Goal: Task Accomplishment & Management: Manage account settings

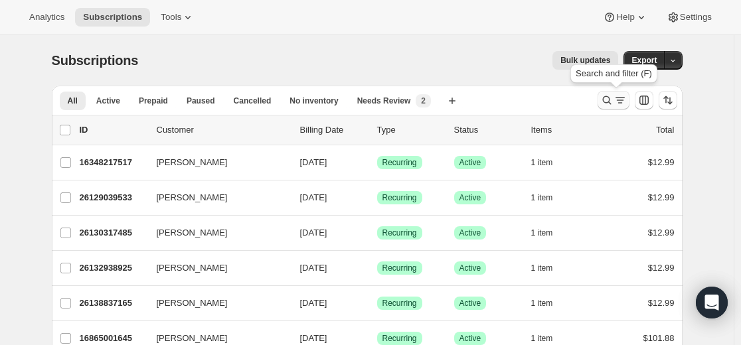
click at [444, 105] on icon "Search and filter results" at bounding box center [606, 100] width 13 height 13
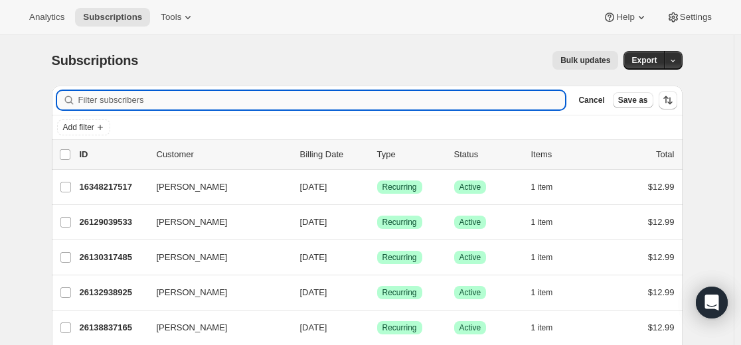
click at [444, 100] on input "Filter subscribers" at bounding box center [321, 100] width 487 height 19
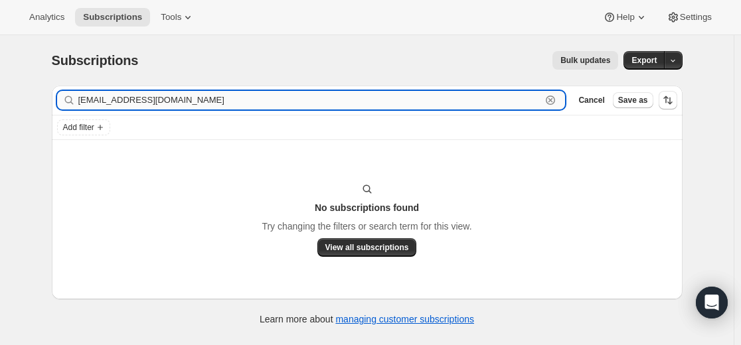
click at [371, 106] on input "cesse_7@hotmail.com" at bounding box center [309, 100] width 463 height 19
click at [371, 105] on input "cesse_7@hotmail.com" at bounding box center [309, 100] width 463 height 19
paste input "tania.postrimovski@g"
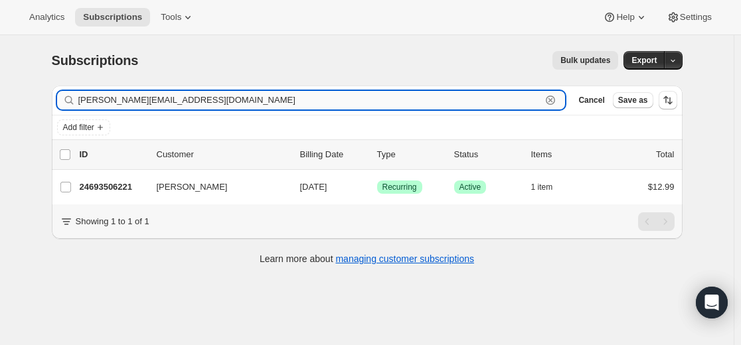
click at [295, 102] on input "tania.postrimovski@gmail.com" at bounding box center [309, 100] width 463 height 19
paste input "24693506221"
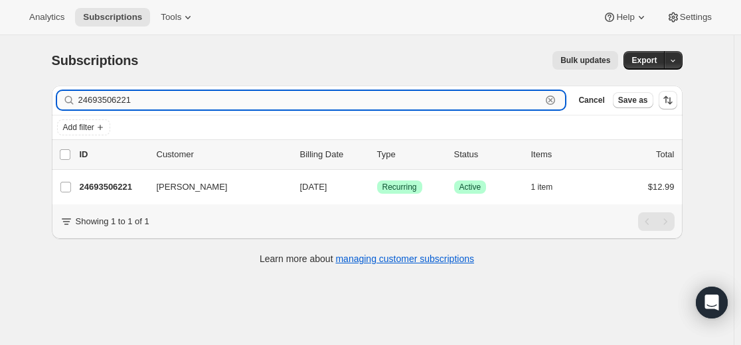
type input "24693506221"
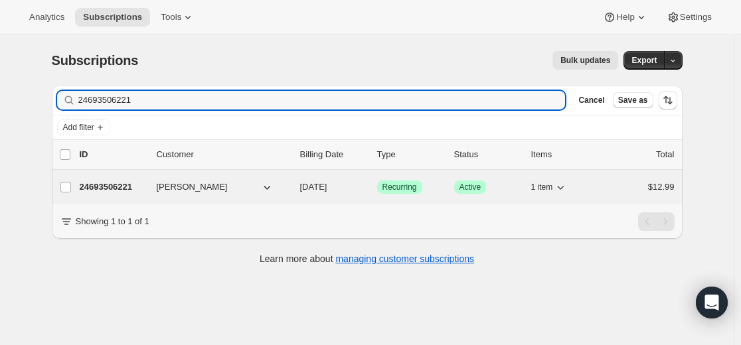
click at [127, 187] on p "24693506221" at bounding box center [113, 187] width 66 height 13
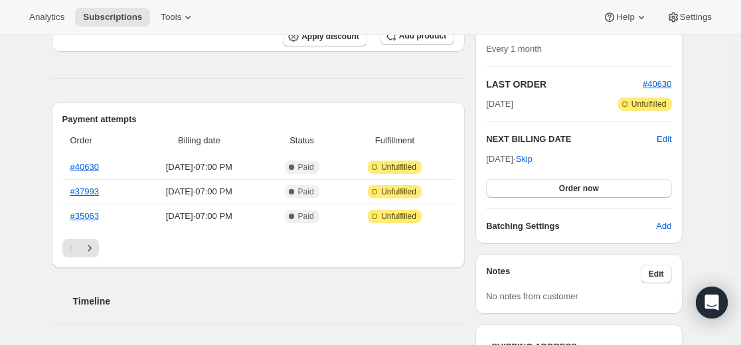
scroll to position [266, 0]
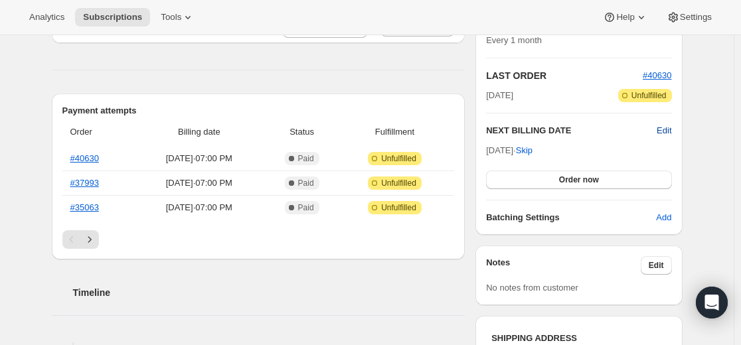
click at [444, 126] on span "Edit" at bounding box center [664, 130] width 15 height 13
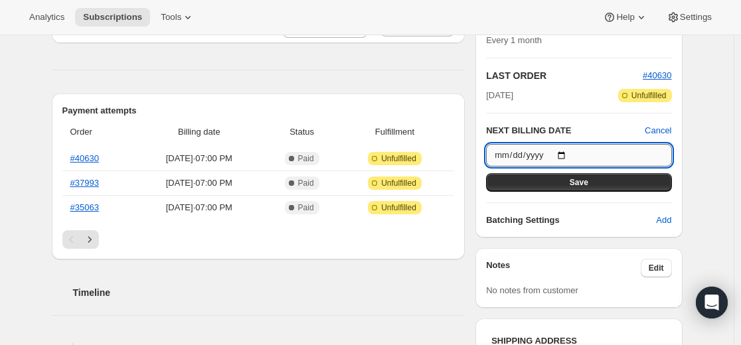
click at [444, 151] on input "2025-09-20" at bounding box center [578, 155] width 185 height 23
type input "2025-09-19"
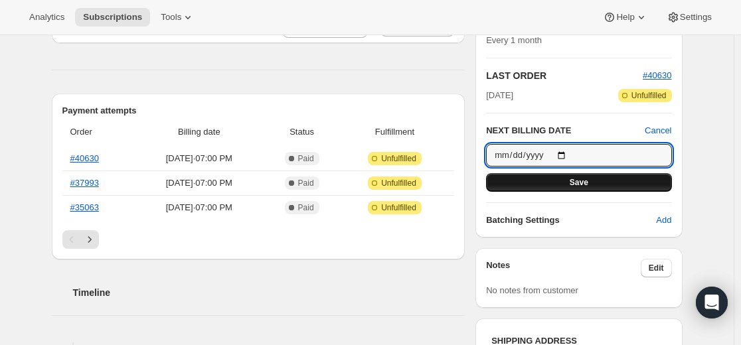
click at [444, 185] on button "Save" at bounding box center [578, 182] width 185 height 19
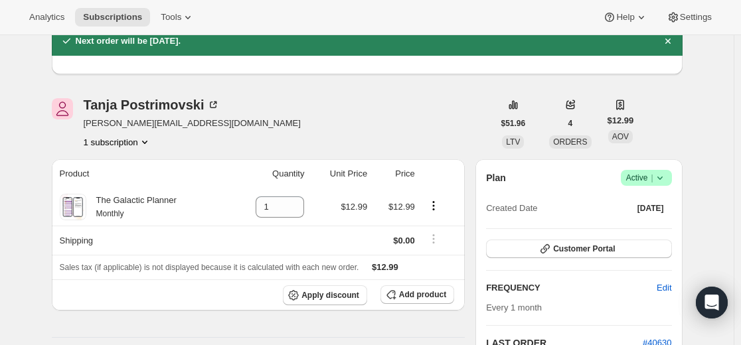
scroll to position [0, 0]
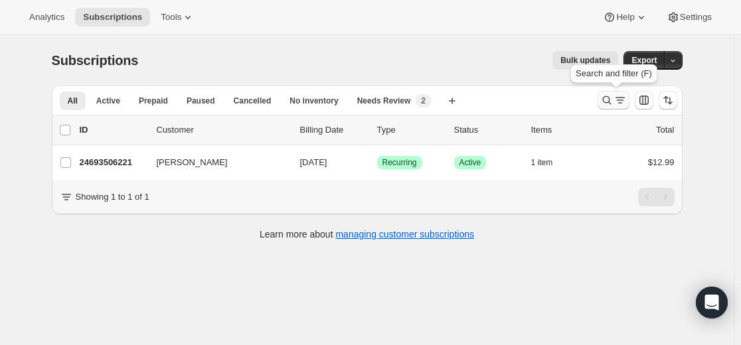
click at [606, 94] on icon "Search and filter results" at bounding box center [606, 100] width 13 height 13
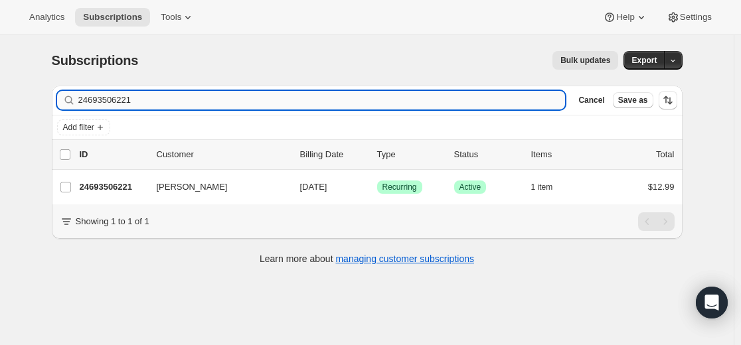
click at [301, 98] on input "24693506221" at bounding box center [321, 100] width 487 height 19
type input "[EMAIL_ADDRESS][DOMAIN_NAME]"
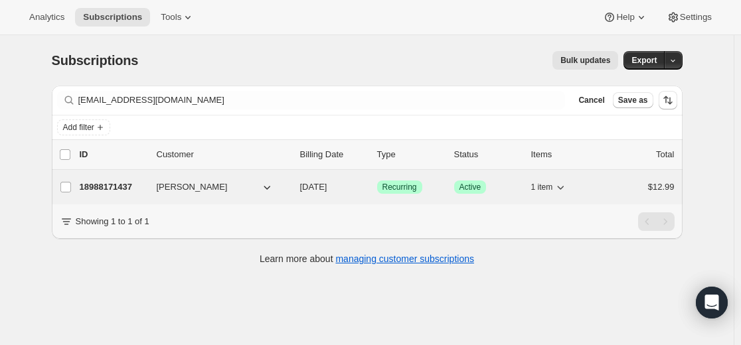
click at [124, 188] on p "18988171437" at bounding box center [113, 187] width 66 height 13
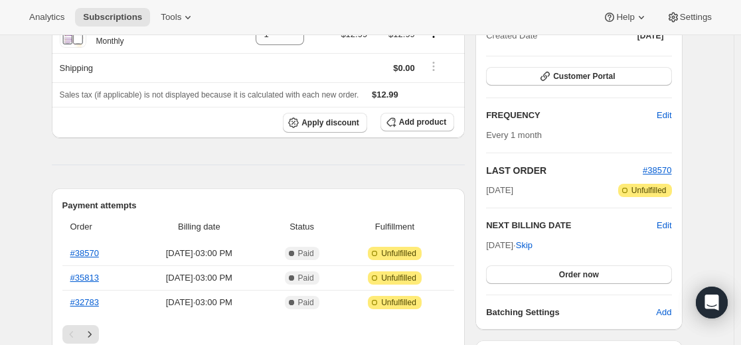
scroll to position [133, 0]
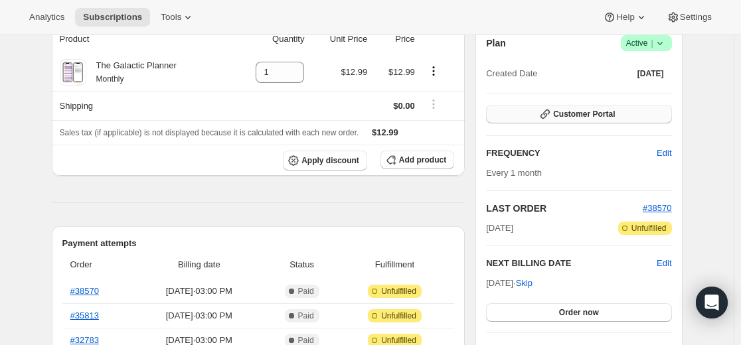
click at [594, 118] on span "Customer Portal" at bounding box center [584, 114] width 62 height 11
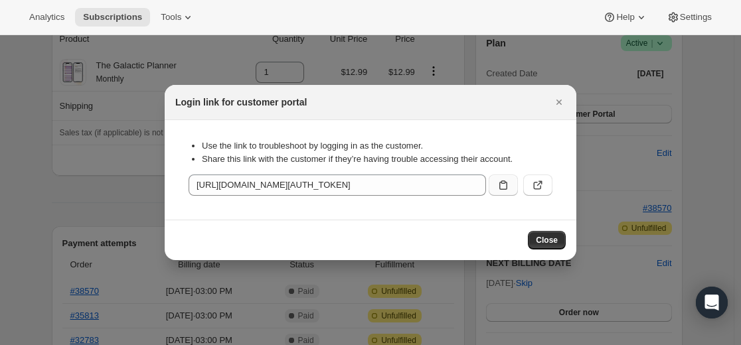
click at [501, 184] on icon ":r34:" at bounding box center [503, 185] width 13 height 13
click at [554, 241] on span "Close" at bounding box center [547, 240] width 22 height 11
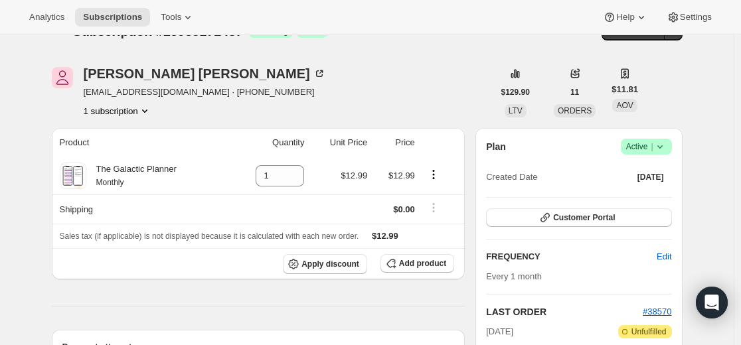
scroll to position [0, 0]
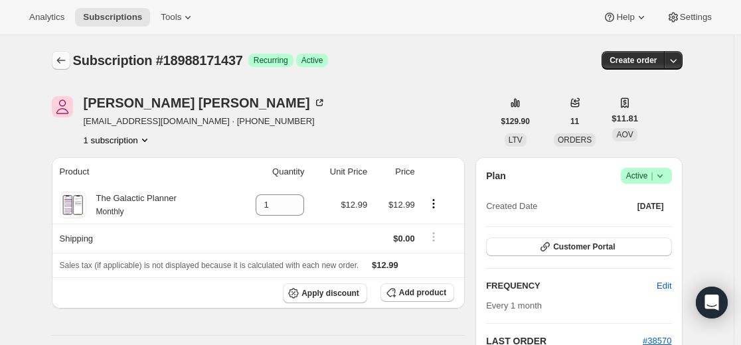
click at [68, 58] on icon "Subscriptions" at bounding box center [60, 60] width 13 height 13
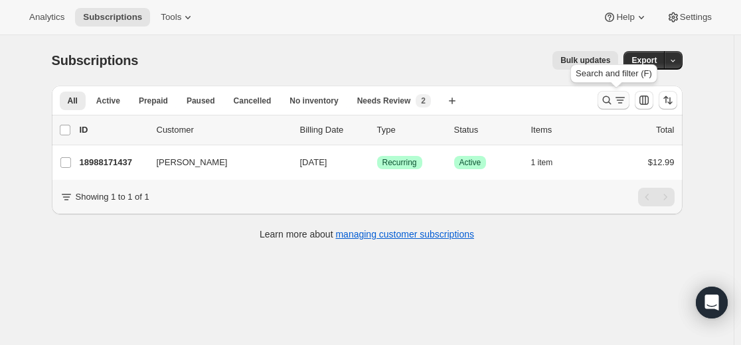
click at [604, 102] on icon "Search and filter results" at bounding box center [606, 100] width 13 height 13
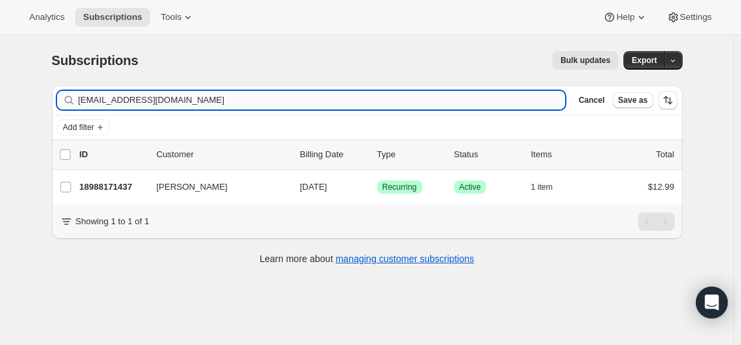
click at [453, 100] on input "[EMAIL_ADDRESS][DOMAIN_NAME]" at bounding box center [321, 100] width 487 height 19
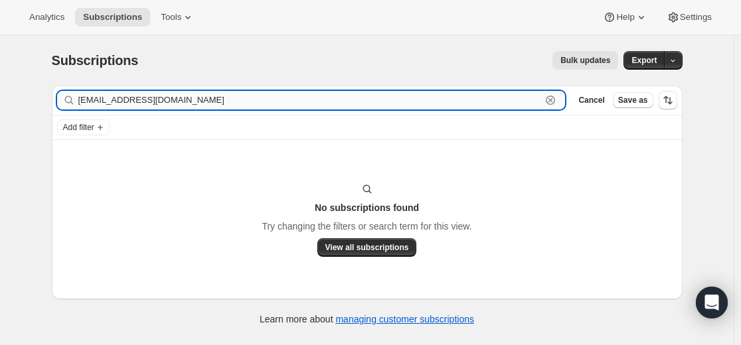
click at [525, 105] on input "[EMAIL_ADDRESS][DOMAIN_NAME]" at bounding box center [309, 100] width 463 height 19
paste input "26923991213"
type input "26923991213"
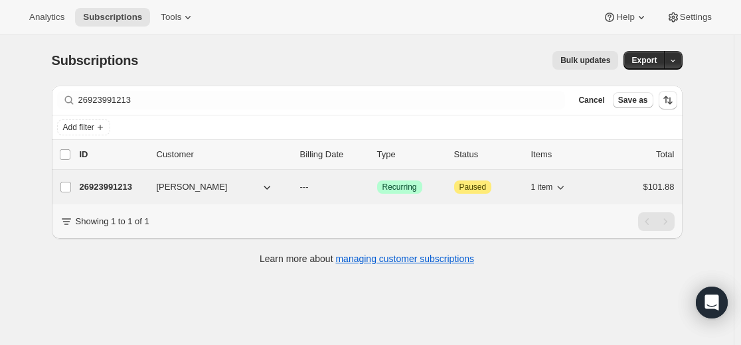
click at [122, 188] on p "26923991213" at bounding box center [113, 187] width 66 height 13
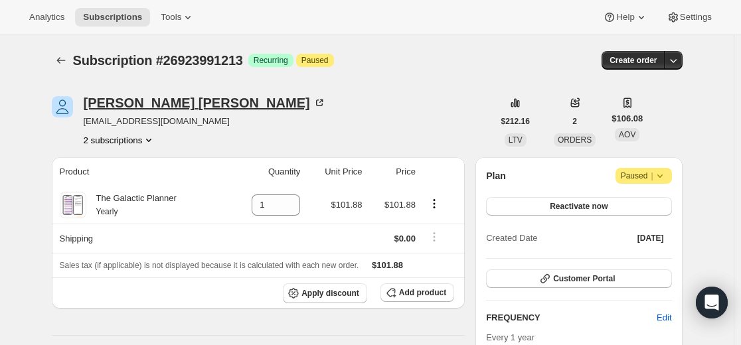
click at [155, 102] on div "[PERSON_NAME]" at bounding box center [205, 102] width 242 height 13
click at [61, 64] on icon "Subscriptions" at bounding box center [60, 60] width 13 height 13
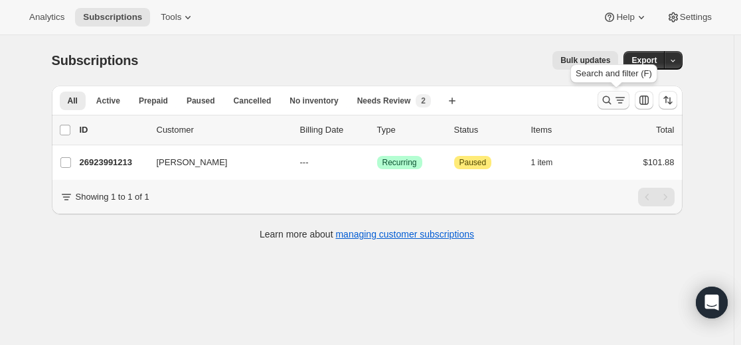
click at [607, 101] on icon "Search and filter results" at bounding box center [606, 100] width 13 height 13
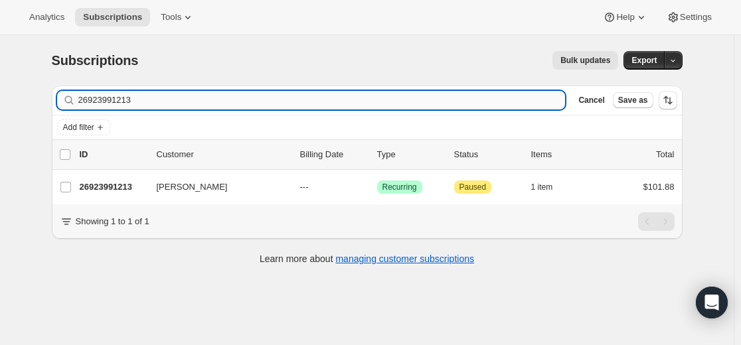
click at [489, 96] on input "26923991213" at bounding box center [321, 100] width 487 height 19
click at [488, 97] on input "26923991213" at bounding box center [321, 100] width 487 height 19
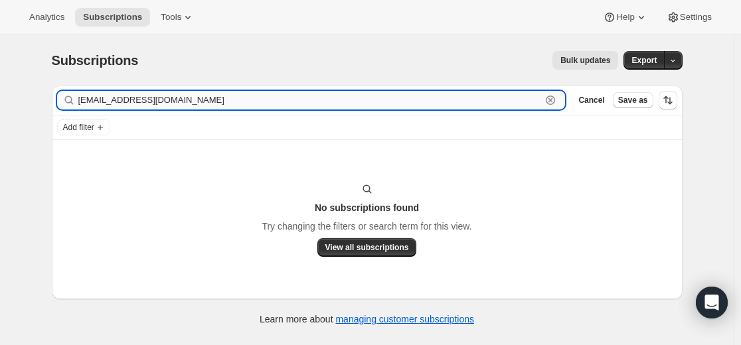
click at [189, 100] on input "[EMAIL_ADDRESS][DOMAIN_NAME]" at bounding box center [309, 100] width 463 height 19
paste input "26923991213"
type input "26923991213"
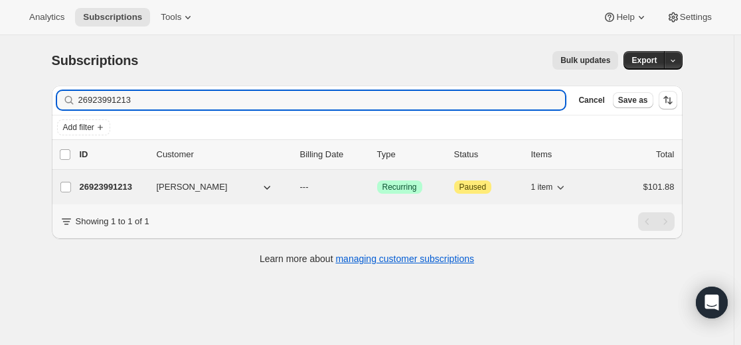
click at [117, 187] on p "26923991213" at bounding box center [113, 187] width 66 height 13
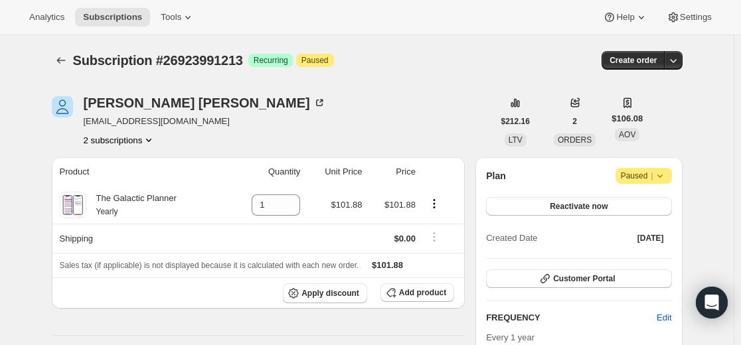
click at [155, 138] on icon "Product actions" at bounding box center [148, 139] width 13 height 13
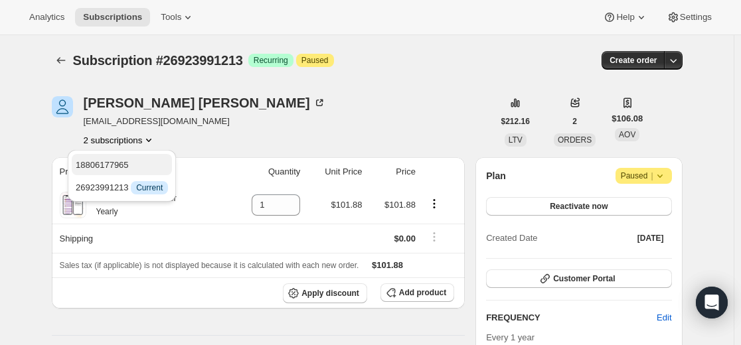
click at [122, 165] on span "18806177965" at bounding box center [102, 165] width 53 height 10
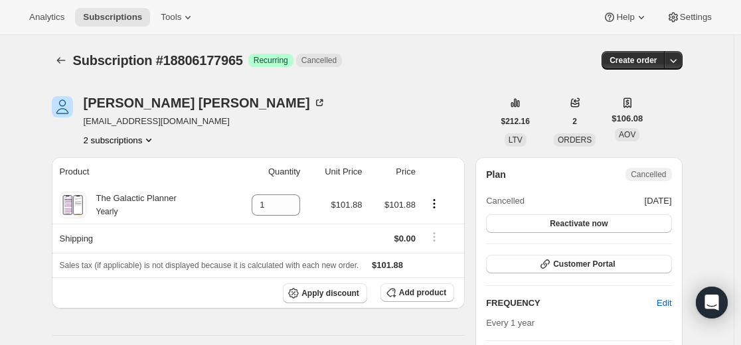
click at [155, 141] on icon "Product actions" at bounding box center [148, 139] width 13 height 13
click at [116, 186] on span "26923991213" at bounding box center [102, 188] width 53 height 10
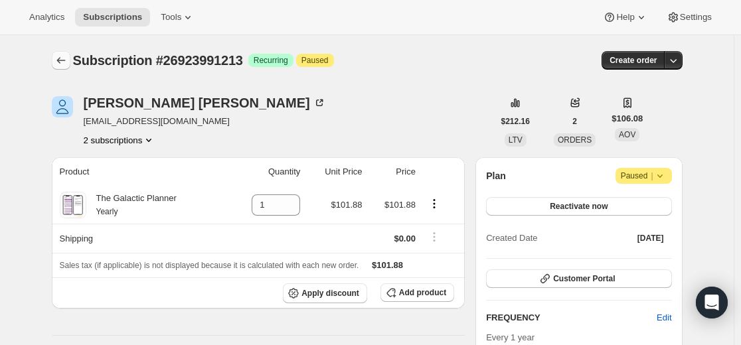
click at [66, 62] on icon "Subscriptions" at bounding box center [60, 60] width 13 height 13
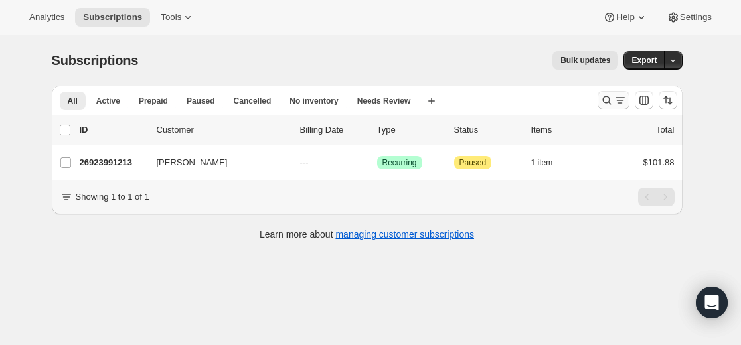
click at [603, 99] on icon "Search and filter results" at bounding box center [606, 100] width 13 height 13
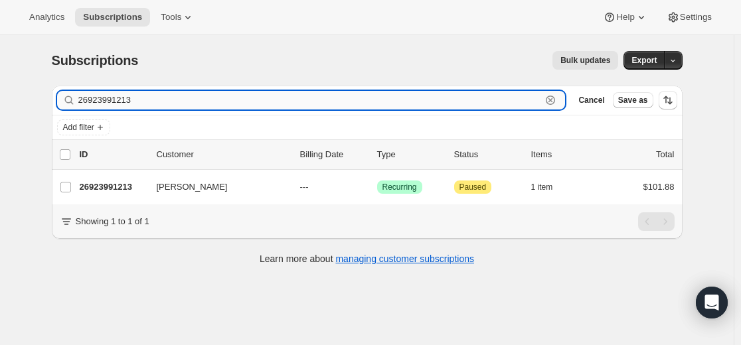
click at [497, 97] on input "26923991213" at bounding box center [309, 100] width 463 height 19
paste input "lenkaslaj@gmail.com"
type input "lenkaslaj@gmail.com"
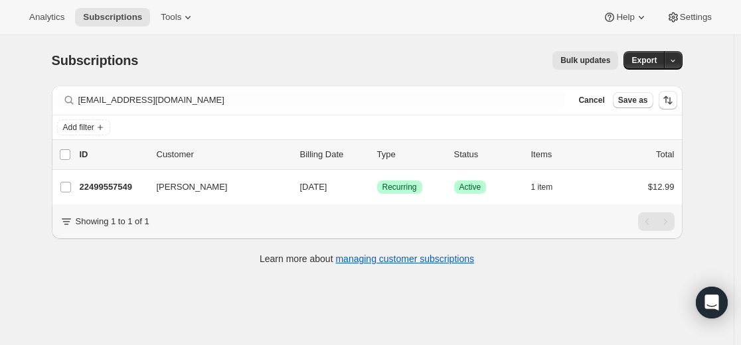
click at [124, 191] on p "22499557549" at bounding box center [113, 187] width 66 height 13
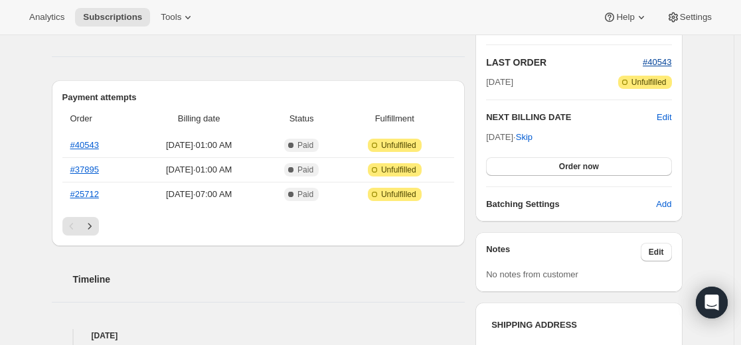
scroll to position [199, 0]
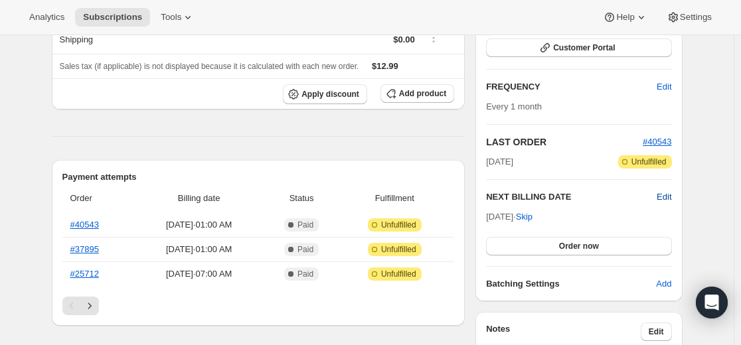
click at [664, 196] on span "Edit" at bounding box center [664, 197] width 15 height 13
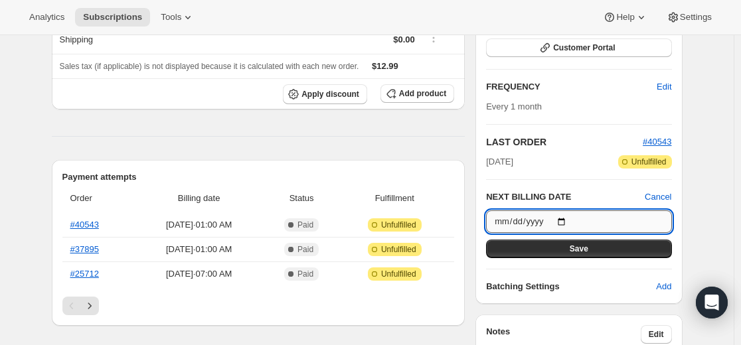
click at [576, 220] on input "2025-09-19" at bounding box center [578, 221] width 185 height 23
type input "2025-09-18"
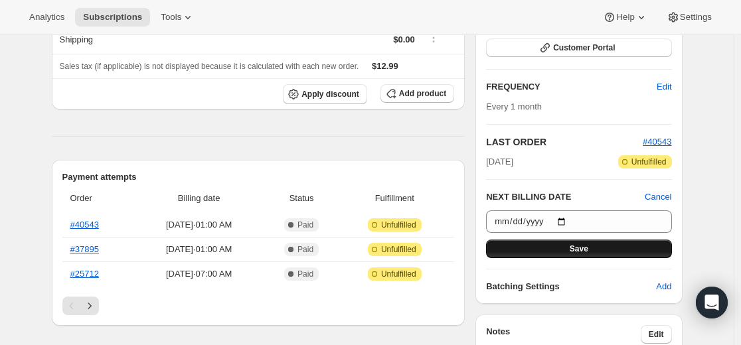
click at [588, 252] on span "Save" at bounding box center [579, 249] width 19 height 11
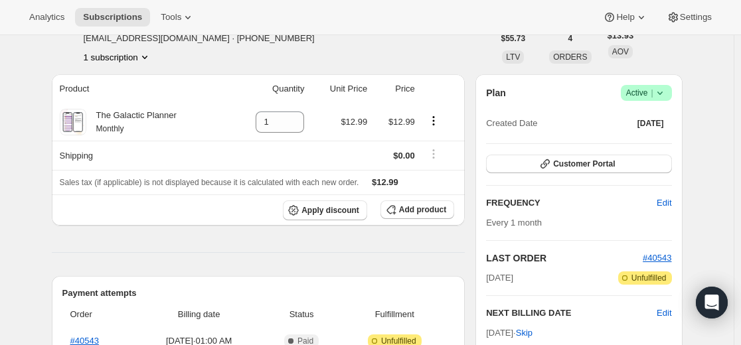
scroll to position [122, 0]
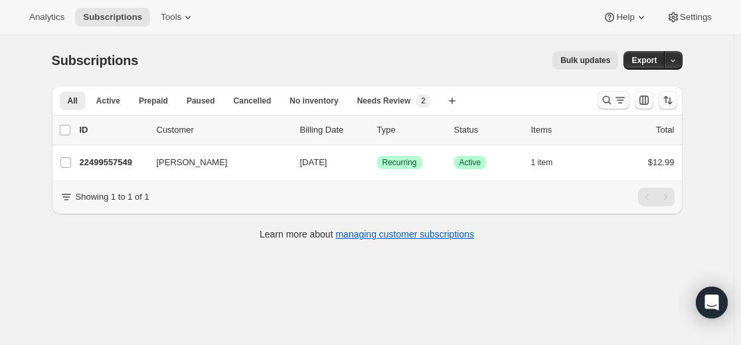
click at [603, 102] on icon "Search and filter results" at bounding box center [606, 100] width 13 height 13
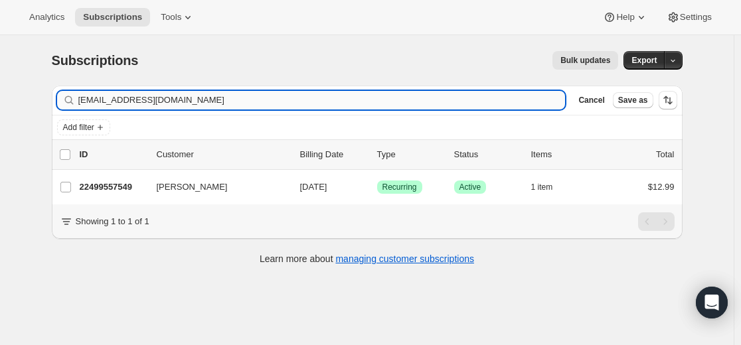
click at [447, 100] on input "lenkaslaj@gmail.com" at bounding box center [321, 100] width 487 height 19
type input "karinjordahl@gmail.com"
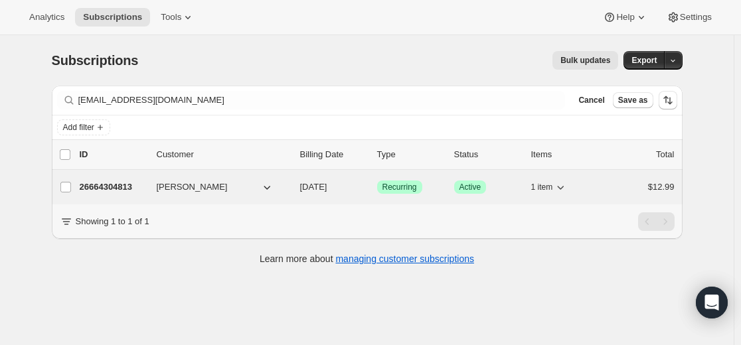
click at [118, 187] on p "26664304813" at bounding box center [113, 187] width 66 height 13
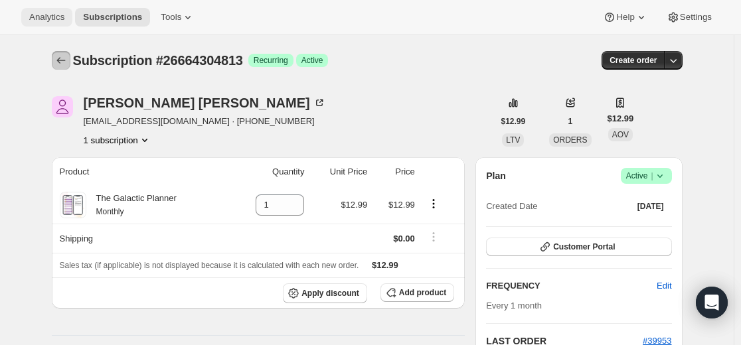
drag, startPoint x: 66, startPoint y: 65, endPoint x: 69, endPoint y: 23, distance: 41.9
click at [66, 64] on icon "Subscriptions" at bounding box center [60, 60] width 13 height 13
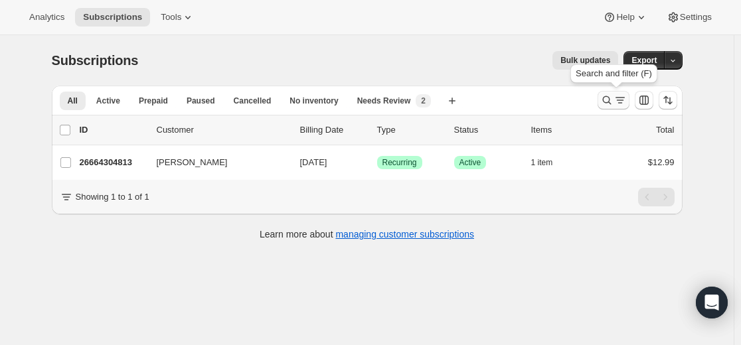
click at [613, 99] on icon "Search and filter results" at bounding box center [606, 100] width 13 height 13
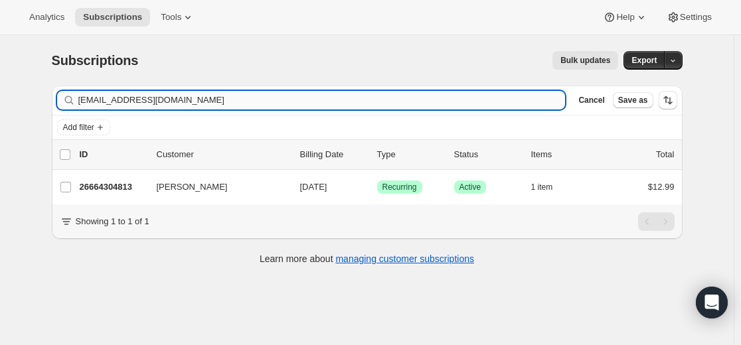
click at [422, 99] on input "karinjordahl@gmail.com" at bounding box center [321, 100] width 487 height 19
click at [421, 99] on input "karinjordahl@gmail.com" at bounding box center [321, 100] width 487 height 19
type input "kochiejar@att.net"
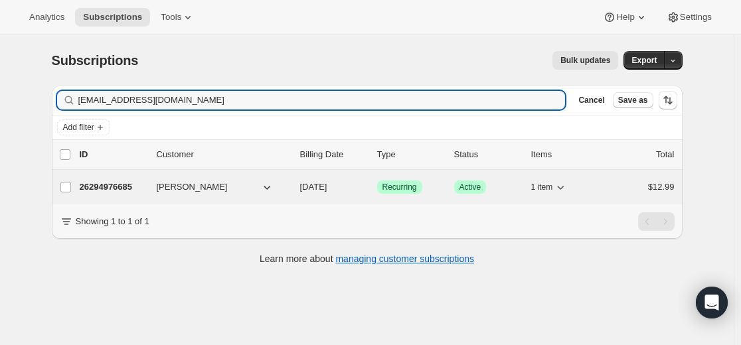
click at [124, 186] on p "26294976685" at bounding box center [113, 187] width 66 height 13
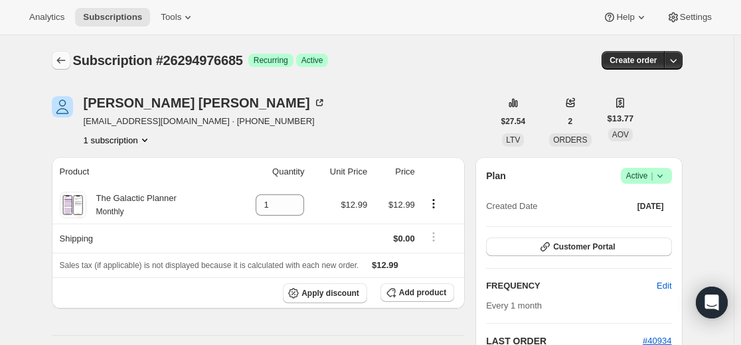
click at [60, 60] on icon "Subscriptions" at bounding box center [60, 60] width 13 height 13
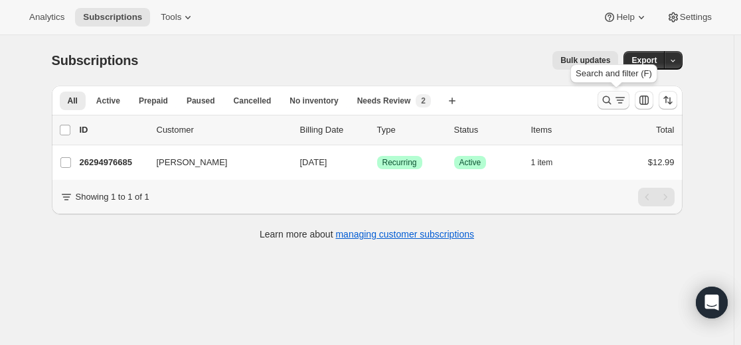
click at [608, 100] on icon "Search and filter results" at bounding box center [606, 100] width 13 height 13
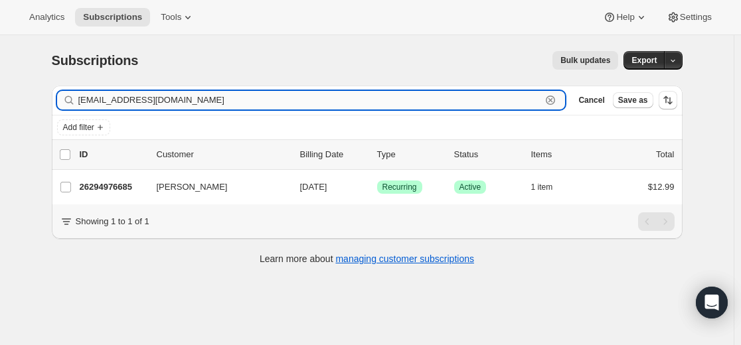
click at [477, 94] on input "kochiejar@att.net" at bounding box center [309, 100] width 463 height 19
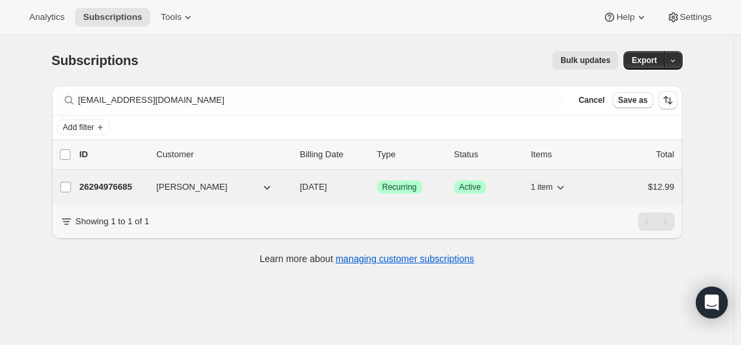
click at [118, 187] on p "26294976685" at bounding box center [113, 187] width 66 height 13
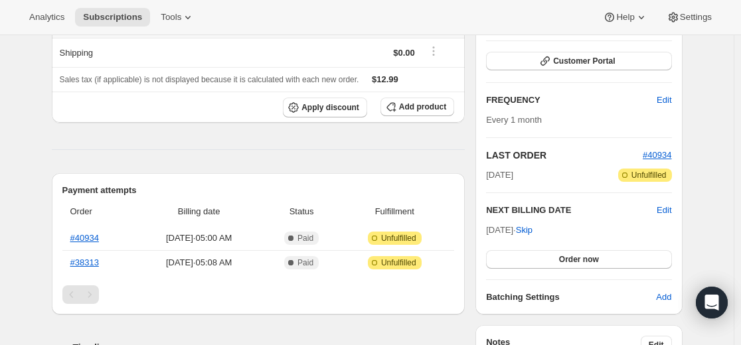
scroll to position [199, 0]
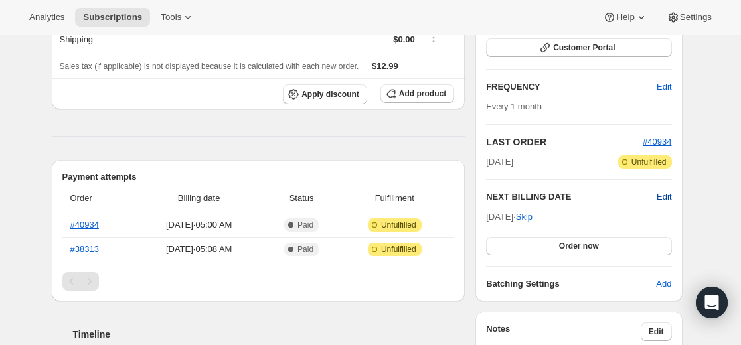
click at [669, 197] on span "Edit" at bounding box center [664, 197] width 15 height 13
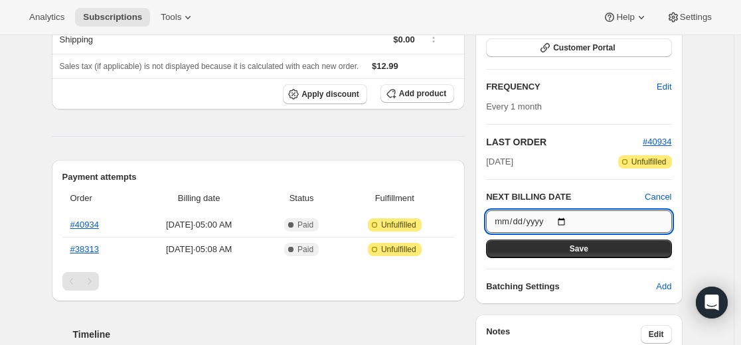
click at [574, 216] on input "2025-09-25" at bounding box center [578, 221] width 185 height 23
type input "2025-09-24"
click at [588, 254] on span "Save" at bounding box center [579, 249] width 19 height 11
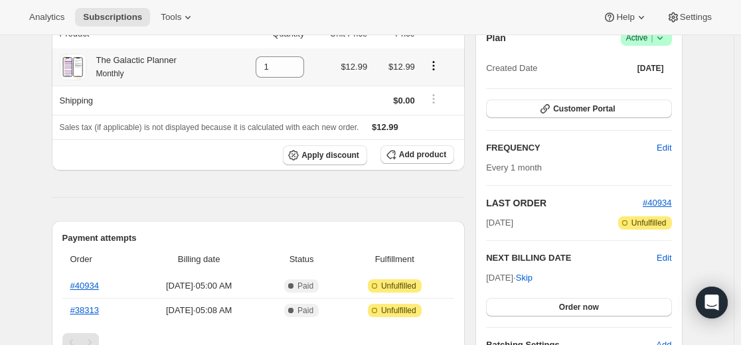
scroll to position [0, 0]
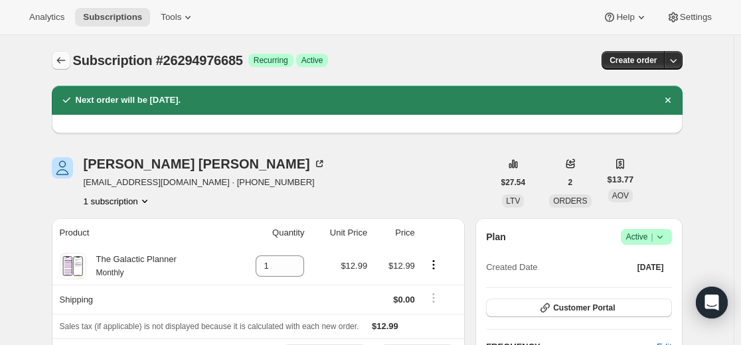
click at [68, 60] on icon "Subscriptions" at bounding box center [60, 60] width 13 height 13
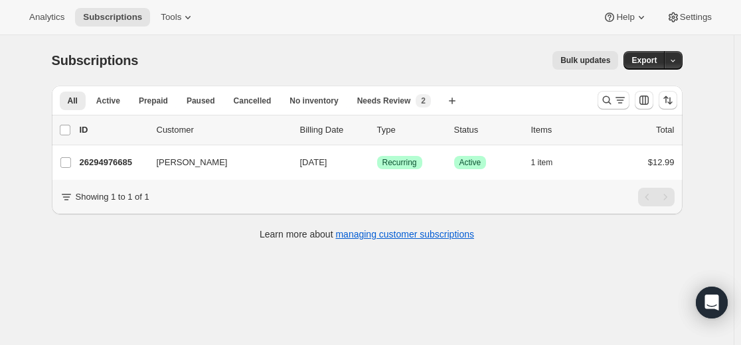
click at [599, 95] on div at bounding box center [637, 100] width 90 height 27
click at [605, 99] on icon "Search and filter results" at bounding box center [606, 100] width 13 height 13
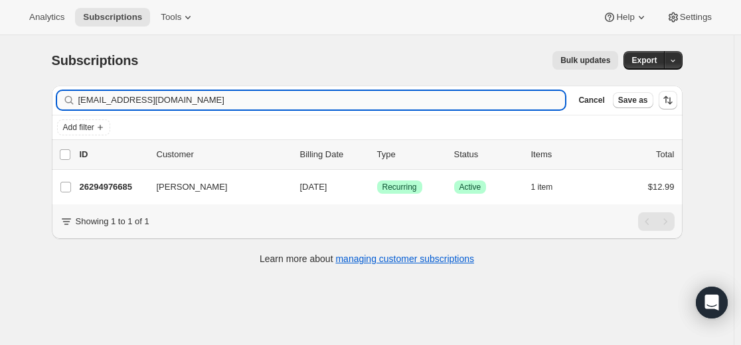
click at [507, 100] on input "kochiejar@att.net" at bounding box center [321, 100] width 487 height 19
type input "rickard_beverly@yahoo.com"
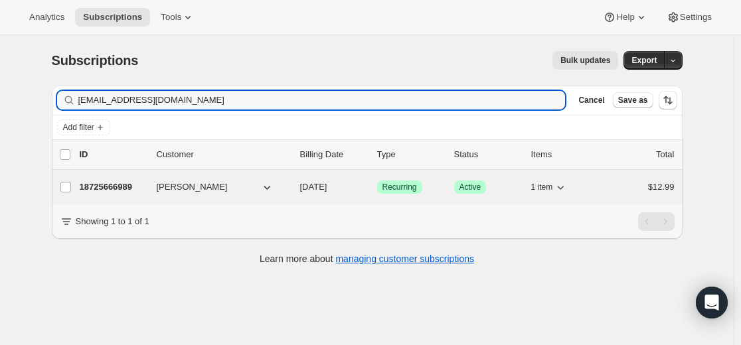
click at [127, 187] on p "18725666989" at bounding box center [113, 187] width 66 height 13
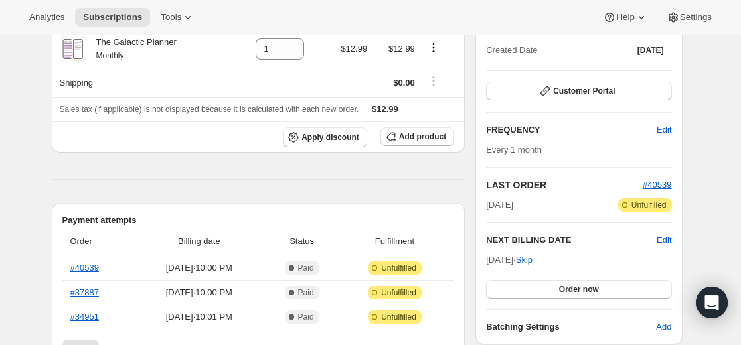
scroll to position [266, 0]
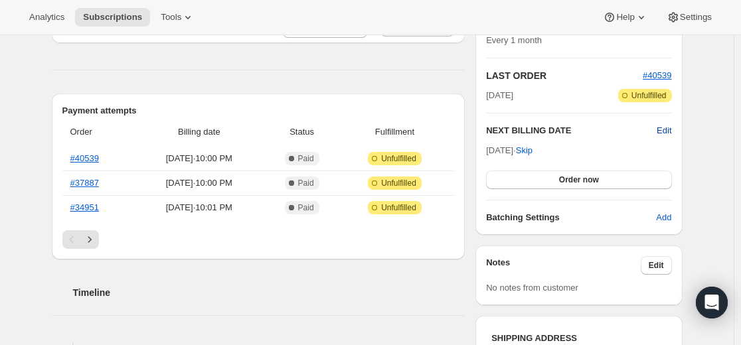
click at [669, 131] on span "Edit" at bounding box center [664, 130] width 15 height 13
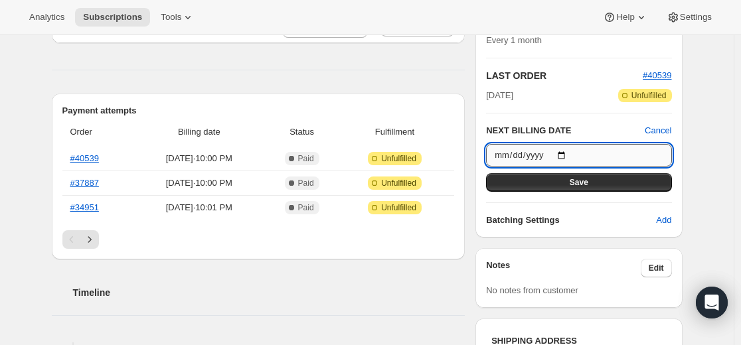
click at [572, 153] on input "2025-09-18" at bounding box center [578, 155] width 185 height 23
click at [572, 155] on input "2025-09-24" at bounding box center [578, 155] width 185 height 23
type input "2025-09-17"
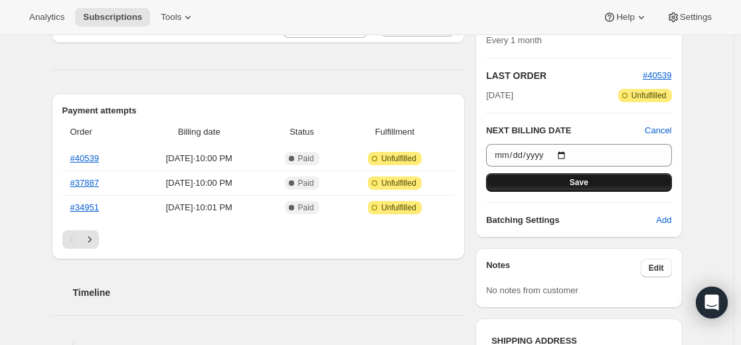
click at [584, 186] on span "Save" at bounding box center [579, 182] width 19 height 11
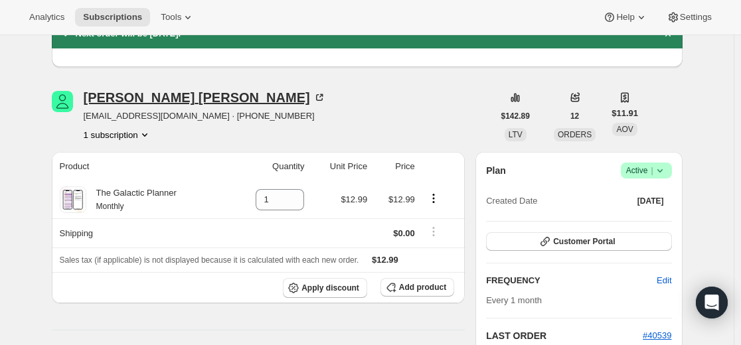
scroll to position [0, 0]
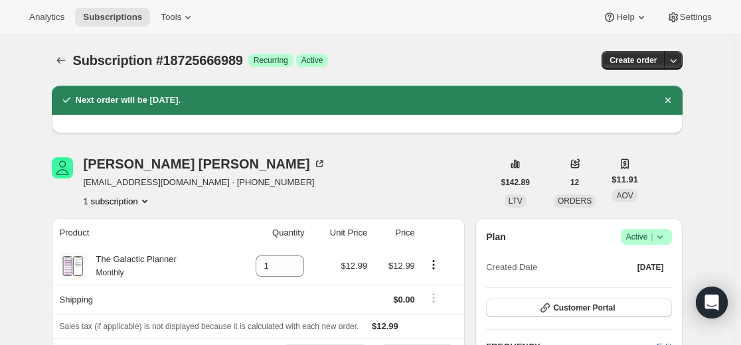
click at [58, 70] on div "Subscription #18725666989. This page is ready Subscription #18725666989 Success…" at bounding box center [367, 60] width 631 height 50
click at [60, 62] on icon "Subscriptions" at bounding box center [60, 60] width 13 height 13
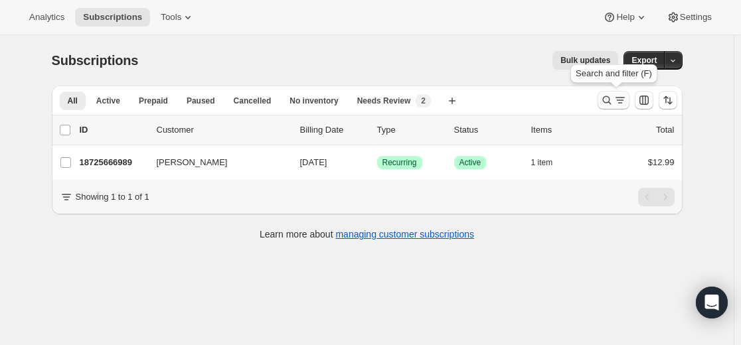
click at [608, 100] on icon "Search and filter results" at bounding box center [606, 100] width 13 height 13
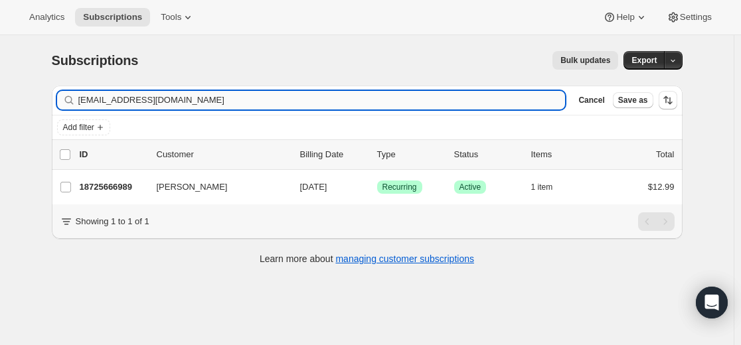
click at [424, 102] on input "rickard_beverly@yahoo.com" at bounding box center [321, 100] width 487 height 19
type input "Ssnrichards3@gmail.com"
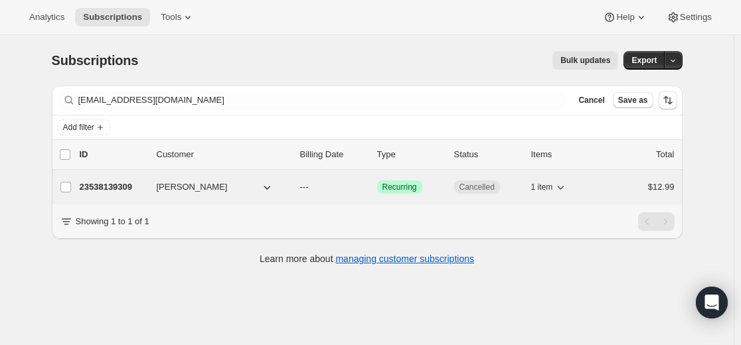
click at [111, 185] on p "23538139309" at bounding box center [113, 187] width 66 height 13
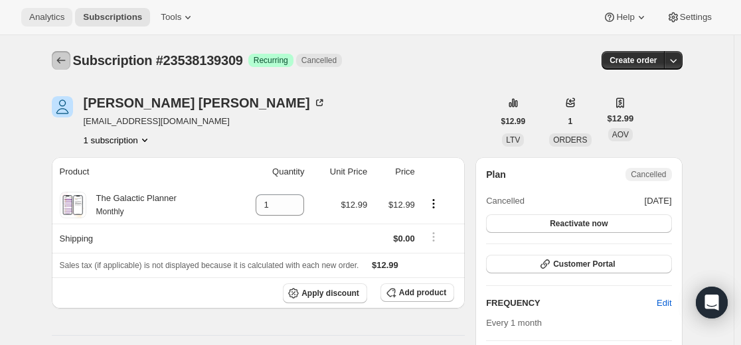
drag, startPoint x: 64, startPoint y: 58, endPoint x: 58, endPoint y: 20, distance: 38.4
click at [62, 55] on icon "Subscriptions" at bounding box center [60, 60] width 13 height 13
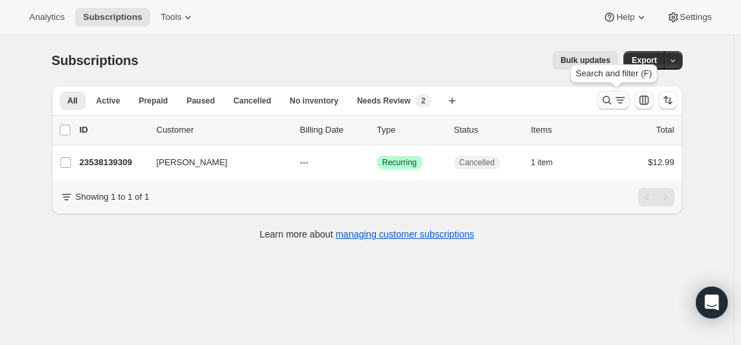
click at [609, 100] on icon "Search and filter results" at bounding box center [606, 100] width 13 height 13
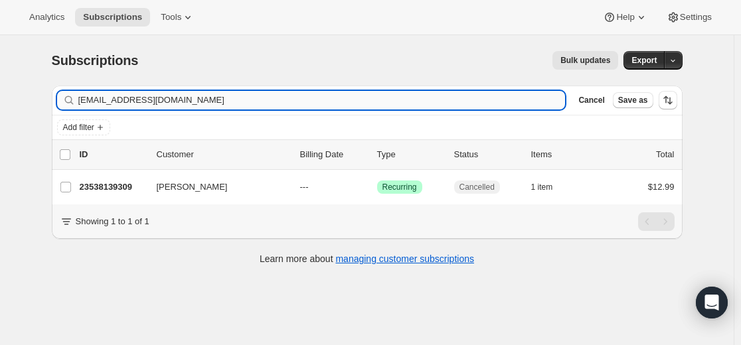
drag, startPoint x: 609, startPoint y: 100, endPoint x: 467, endPoint y: 94, distance: 142.2
click at [467, 92] on input "Ssnrichards3@gmail.com" at bounding box center [321, 100] width 487 height 19
click at [467, 95] on input "Ssnrichards3@gmail.com" at bounding box center [321, 100] width 487 height 19
click at [467, 96] on input "Ssnrichards3@gmail.com" at bounding box center [321, 100] width 487 height 19
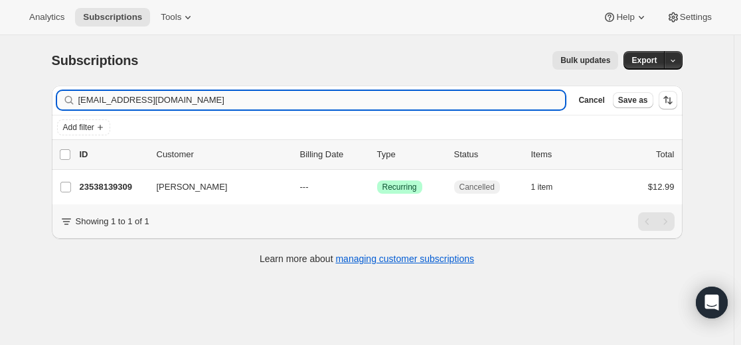
click at [467, 96] on input "Ssnrichards3@gmail.com" at bounding box center [321, 100] width 487 height 19
type input "cynthialynnward@gmail.com"
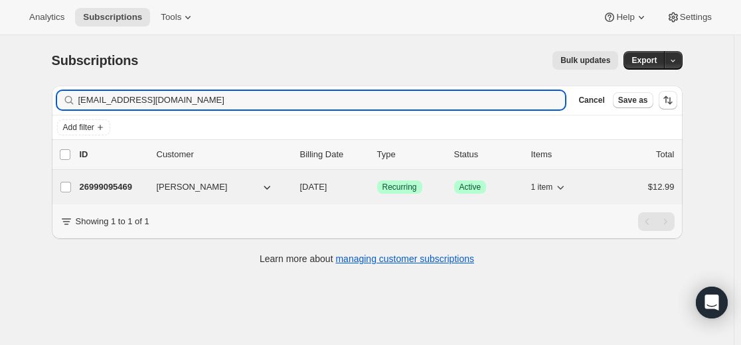
click at [120, 187] on p "26999095469" at bounding box center [113, 187] width 66 height 13
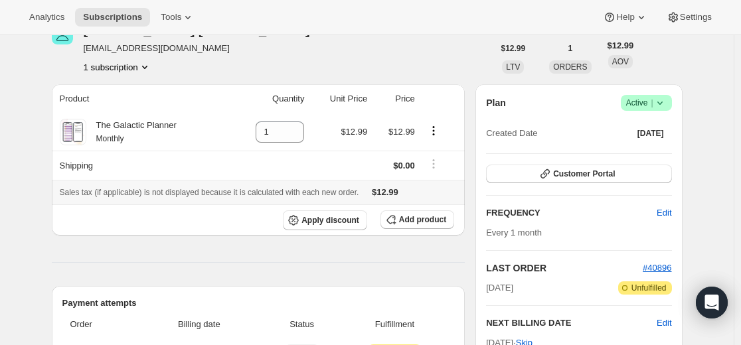
scroll to position [199, 0]
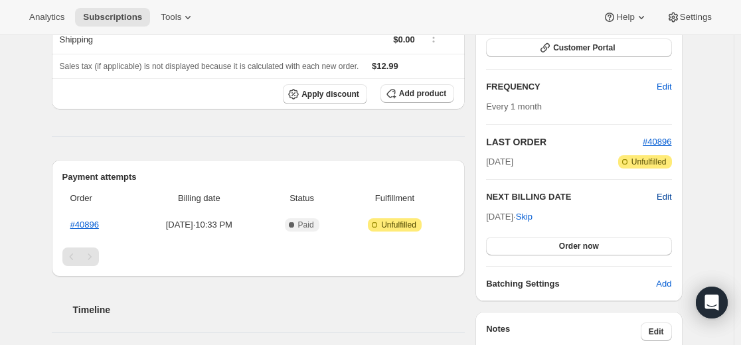
click at [668, 193] on span "Edit" at bounding box center [664, 197] width 15 height 13
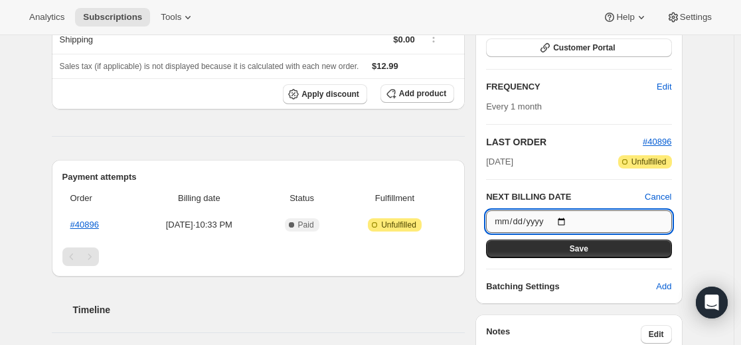
click at [572, 220] on input "2025-09-24" at bounding box center [578, 221] width 185 height 23
type input "2025-09-23"
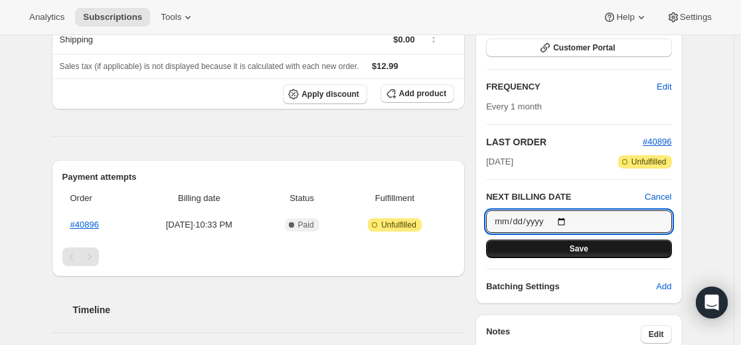
click at [580, 250] on span "Save" at bounding box center [579, 249] width 19 height 11
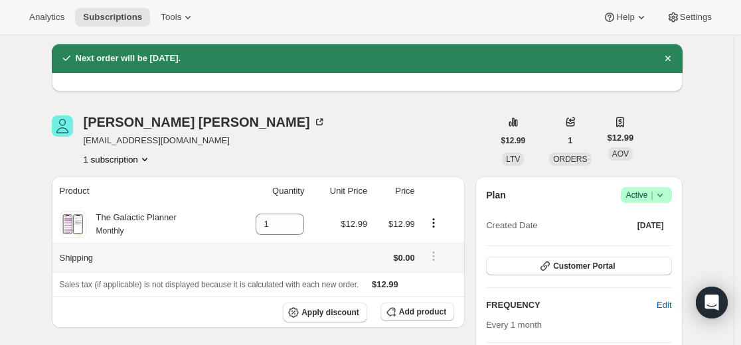
scroll to position [0, 0]
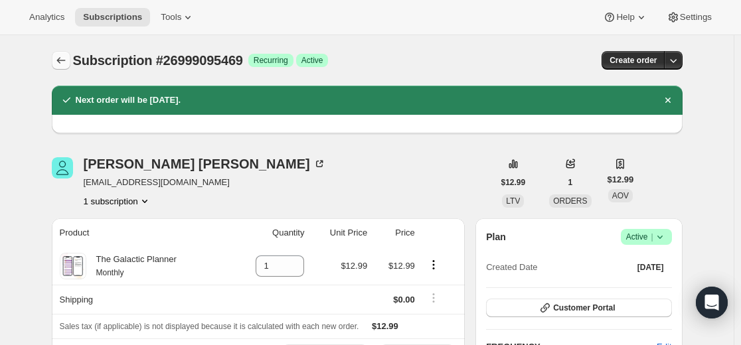
click at [68, 58] on icon "Subscriptions" at bounding box center [60, 60] width 13 height 13
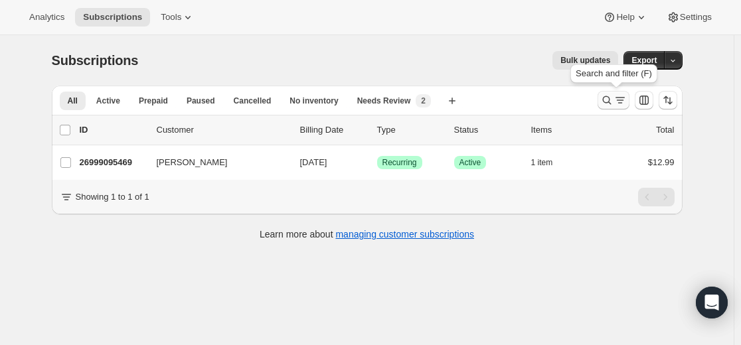
click at [614, 106] on icon "Search and filter results" at bounding box center [606, 100] width 13 height 13
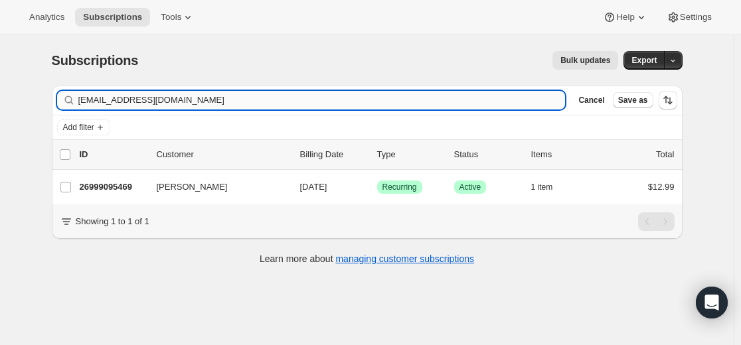
click at [422, 104] on input "cynthialynnward@gmail.com" at bounding box center [321, 100] width 487 height 19
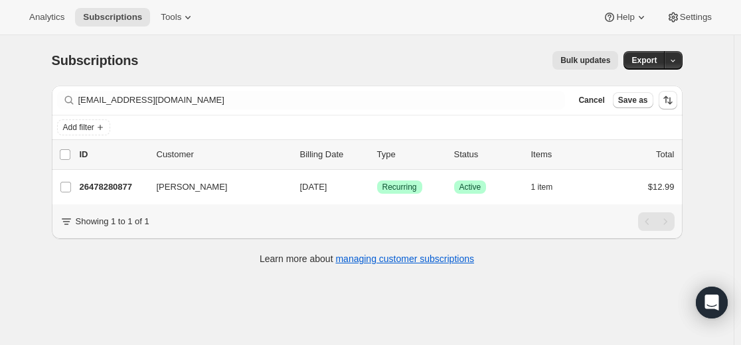
click at [568, 104] on div "Filter subscribers gingerware1111@gmail.com Clear Cancel Save as" at bounding box center [367, 100] width 620 height 19
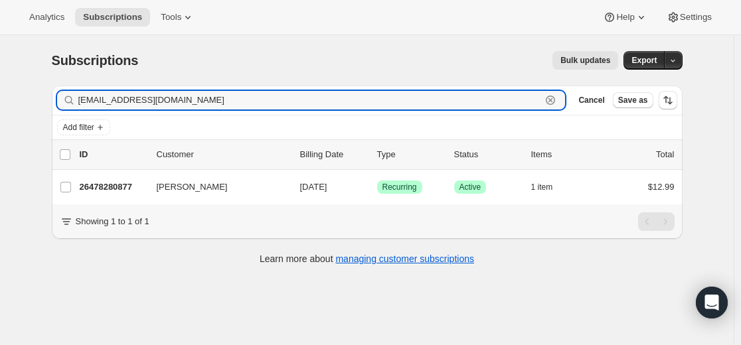
click at [565, 102] on div "gingerware1111@gmail.com Clear" at bounding box center [311, 100] width 509 height 19
click at [481, 104] on input "gingerware1111@gmail.com" at bounding box center [309, 100] width 463 height 19
paste input "shantimarie2002@yahoo"
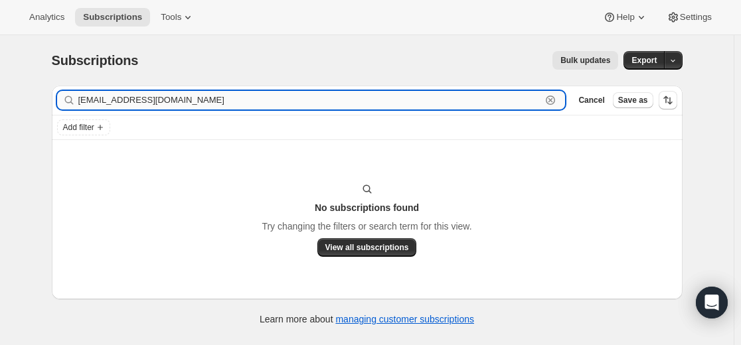
click at [217, 101] on input "shantimarie2002@yahoo.com" at bounding box center [309, 100] width 463 height 19
click at [218, 101] on input "shantimarie2002@yahoo.com" at bounding box center [309, 100] width 463 height 19
paste input "23902257325"
type input "23902257325"
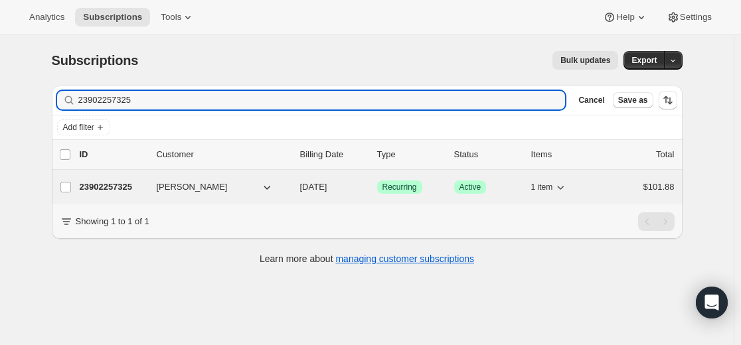
click at [121, 187] on p "23902257325" at bounding box center [113, 187] width 66 height 13
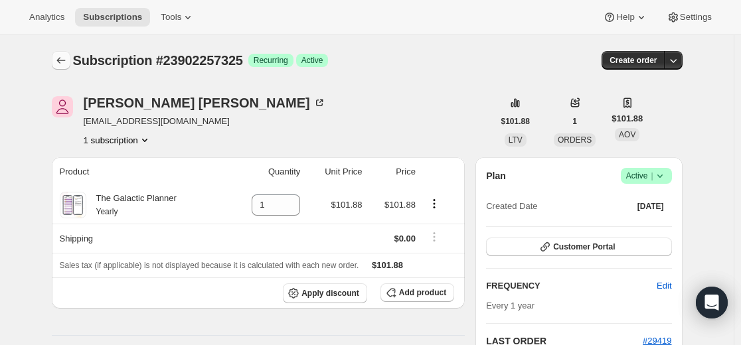
click at [61, 56] on icon "Subscriptions" at bounding box center [60, 60] width 13 height 13
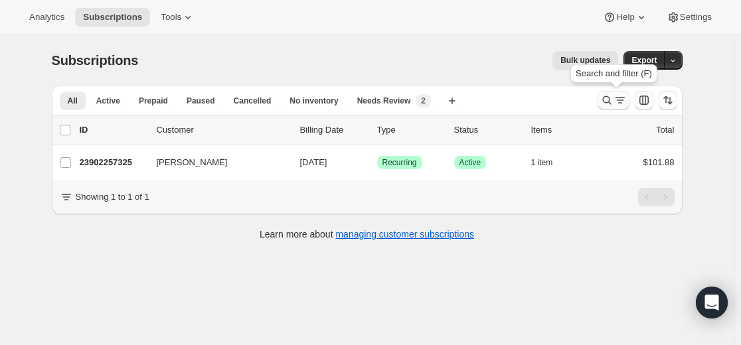
click at [607, 101] on icon "Search and filter results" at bounding box center [606, 100] width 13 height 13
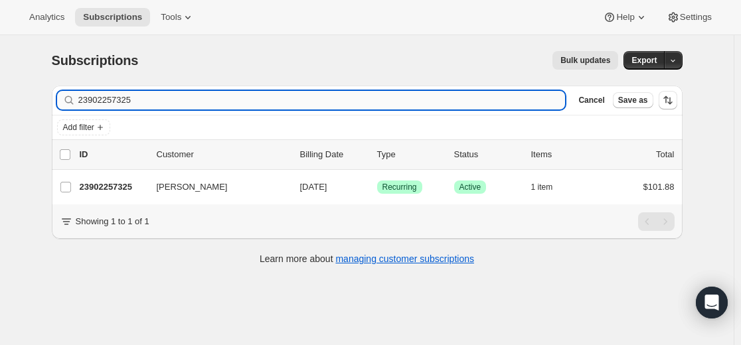
click at [452, 104] on input "23902257325" at bounding box center [321, 100] width 487 height 19
type input "rajivkgarg@hotmail.com"
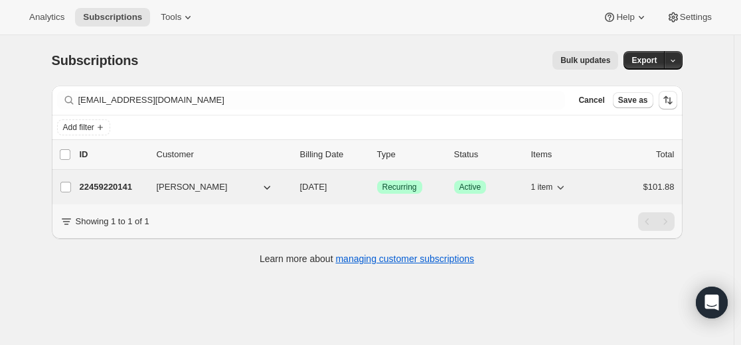
click at [127, 184] on p "22459220141" at bounding box center [113, 187] width 66 height 13
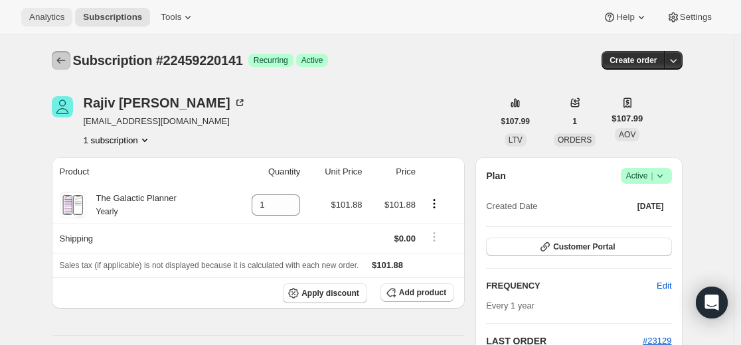
drag, startPoint x: 66, startPoint y: 67, endPoint x: 65, endPoint y: 19, distance: 47.8
click at [66, 66] on button "Subscriptions" at bounding box center [61, 60] width 19 height 19
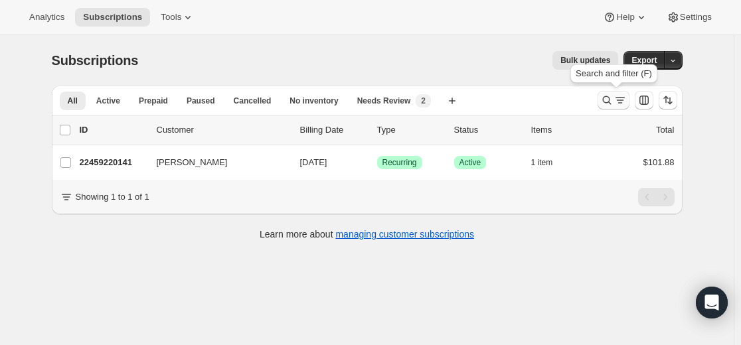
click at [609, 102] on icon "Search and filter results" at bounding box center [606, 100] width 13 height 13
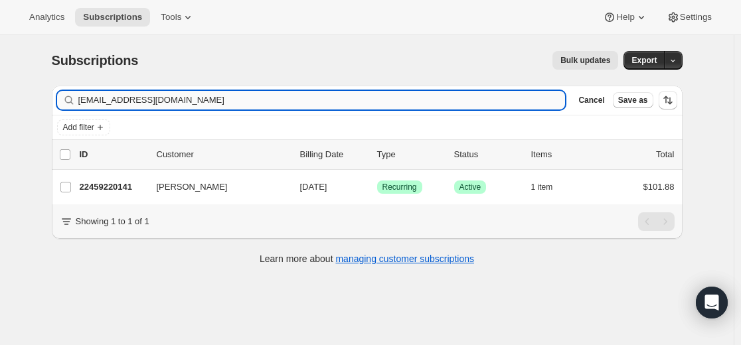
click at [495, 103] on input "rajivkgarg@hotmail.com" at bounding box center [321, 100] width 487 height 19
type input "m1934wolf@proton.me"
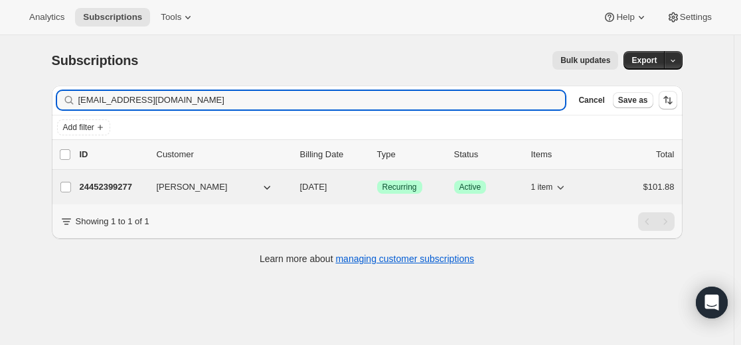
click at [124, 190] on p "24452399277" at bounding box center [113, 187] width 66 height 13
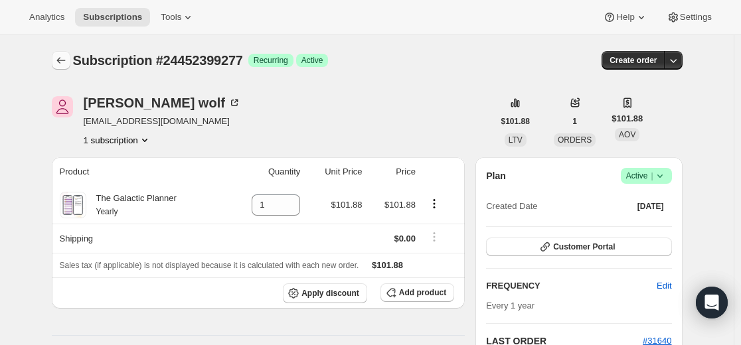
click at [70, 56] on button "Subscriptions" at bounding box center [61, 60] width 19 height 19
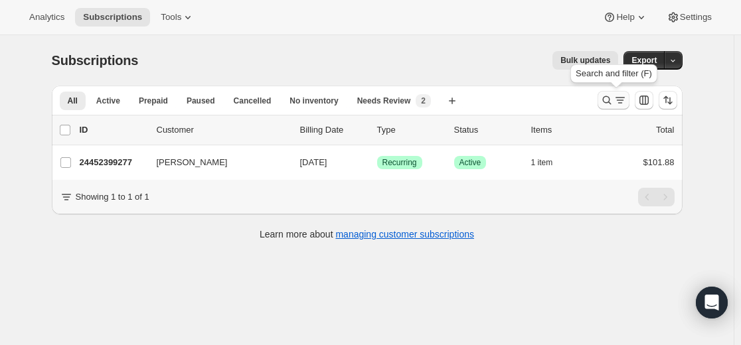
click at [604, 101] on icon "Search and filter results" at bounding box center [606, 100] width 13 height 13
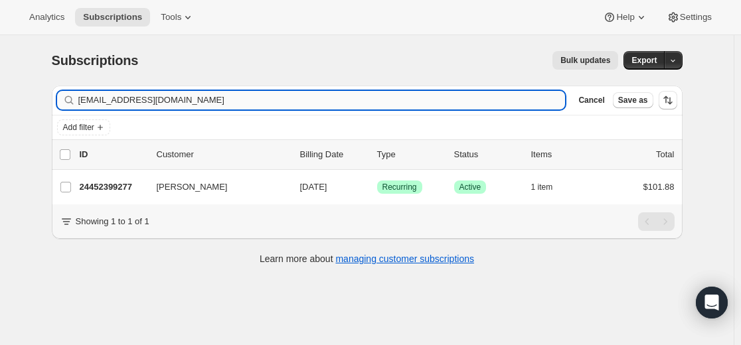
click at [478, 104] on input "m1934wolf@proton.me" at bounding box center [321, 100] width 487 height 19
click at [477, 104] on input "m1934wolf@proton.me" at bounding box center [321, 100] width 487 height 19
type input "editamujanovic@live.nl"
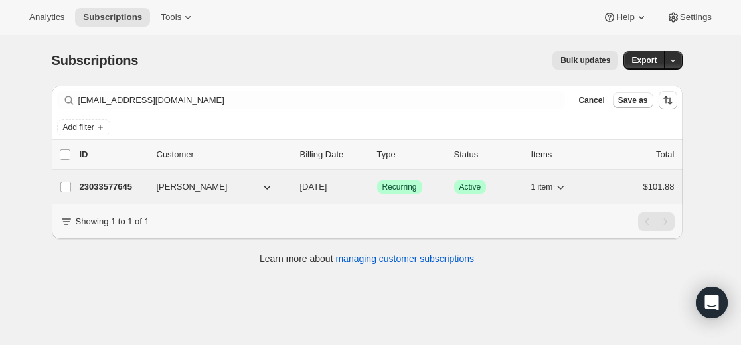
click at [125, 189] on p "23033577645" at bounding box center [113, 187] width 66 height 13
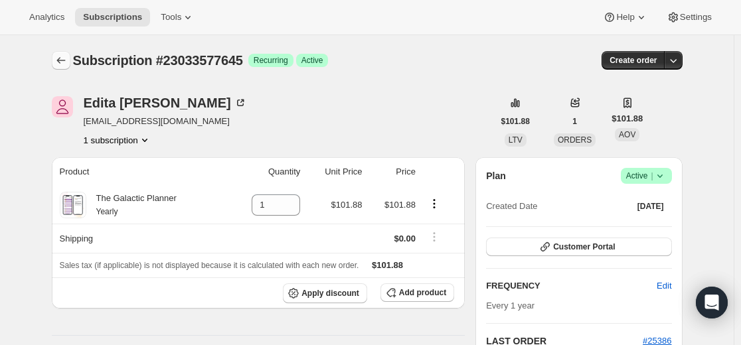
click at [66, 60] on icon "Subscriptions" at bounding box center [60, 60] width 13 height 13
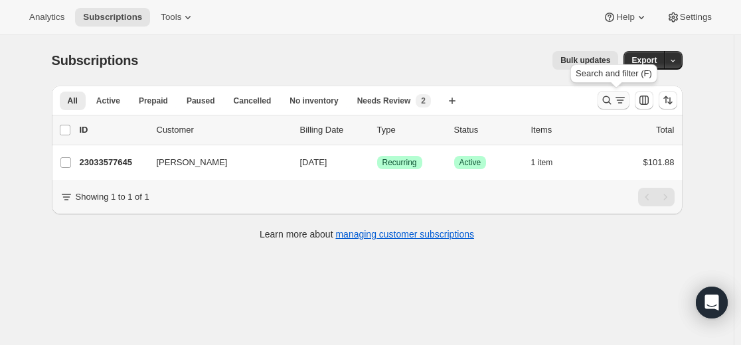
click at [611, 98] on icon "Search and filter results" at bounding box center [606, 100] width 13 height 13
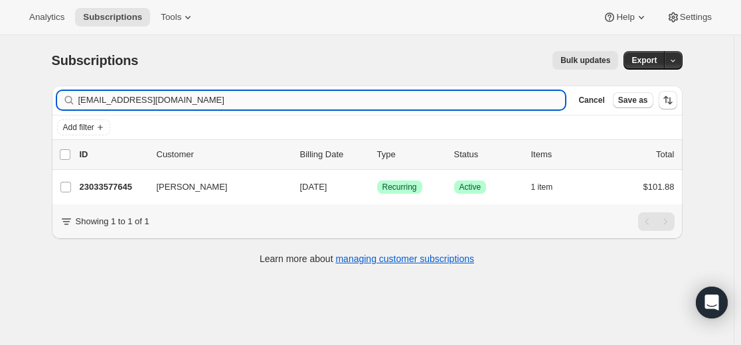
click at [429, 92] on input "editamujanovic@live.nl" at bounding box center [321, 100] width 487 height 19
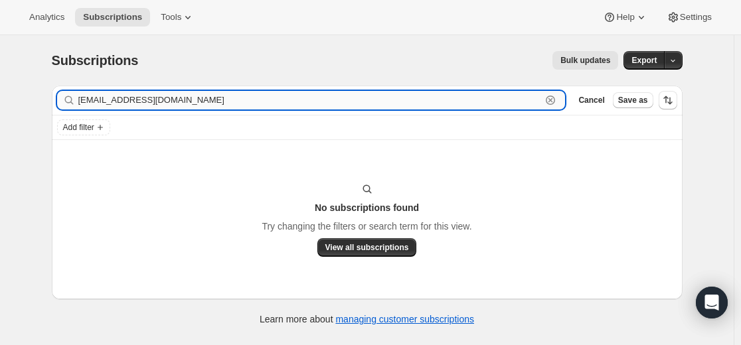
click at [137, 101] on input "riggerslinger@hotmail.com" at bounding box center [309, 100] width 463 height 19
click at [135, 100] on input "riggerslinger@hotmail.com" at bounding box center [309, 100] width 463 height 19
click at [135, 96] on input "riggerslinger@hotmail.com" at bounding box center [309, 100] width 463 height 19
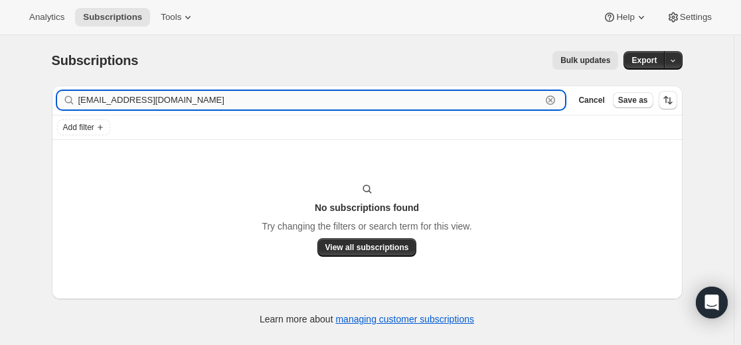
paste input "silvermoonstars12@g"
click at [161, 102] on input "[EMAIL_ADDRESS][DOMAIN_NAME]" at bounding box center [309, 100] width 463 height 19
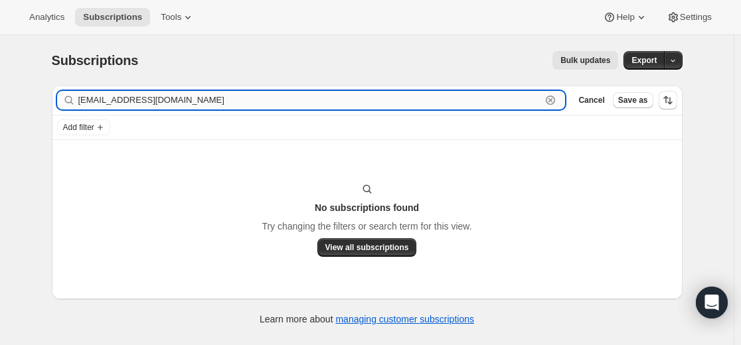
paste input "26923991213"
type input "26923991213"
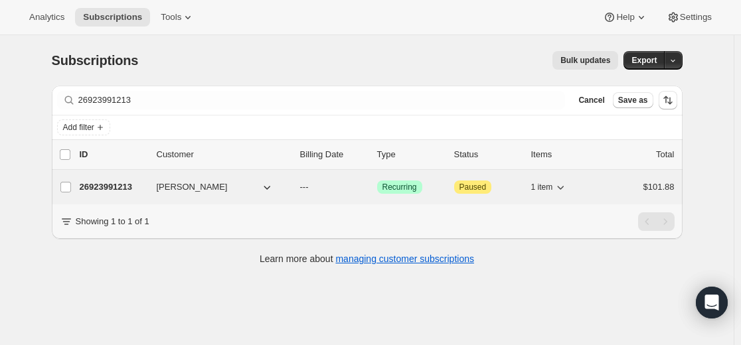
click at [119, 187] on p "26923991213" at bounding box center [113, 187] width 66 height 13
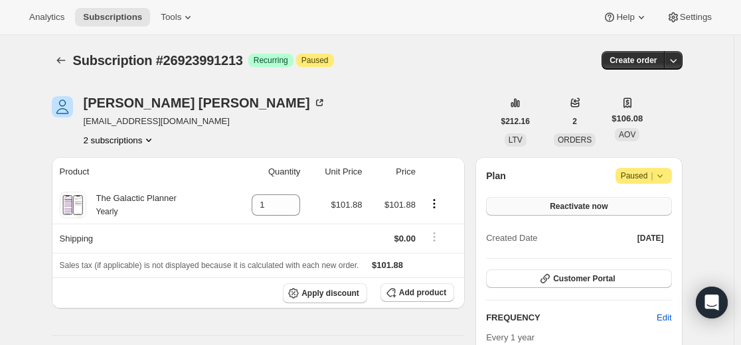
click at [646, 207] on button "Reactivate now" at bounding box center [578, 206] width 185 height 19
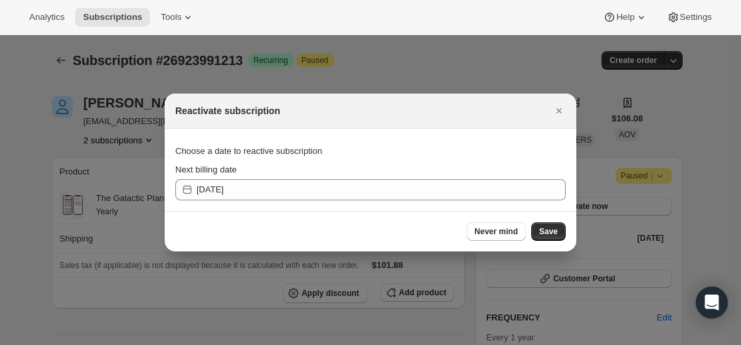
drag, startPoint x: 559, startPoint y: 112, endPoint x: 600, endPoint y: 141, distance: 49.6
click at [559, 114] on icon "Close" at bounding box center [558, 110] width 13 height 13
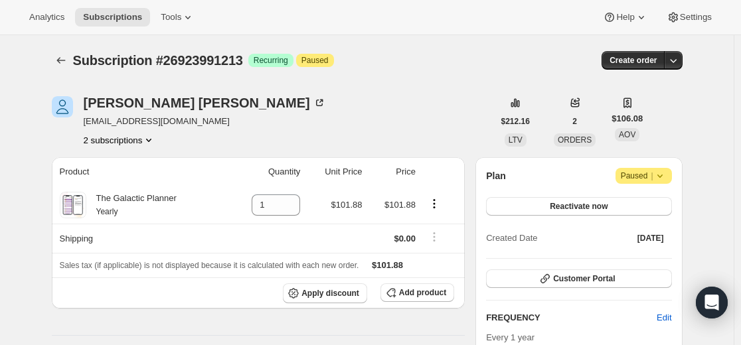
click at [665, 177] on icon at bounding box center [659, 175] width 13 height 13
click at [577, 181] on div "Plan Attention Paused |" at bounding box center [578, 176] width 185 height 16
click at [577, 205] on span "Reactivate now" at bounding box center [579, 206] width 58 height 11
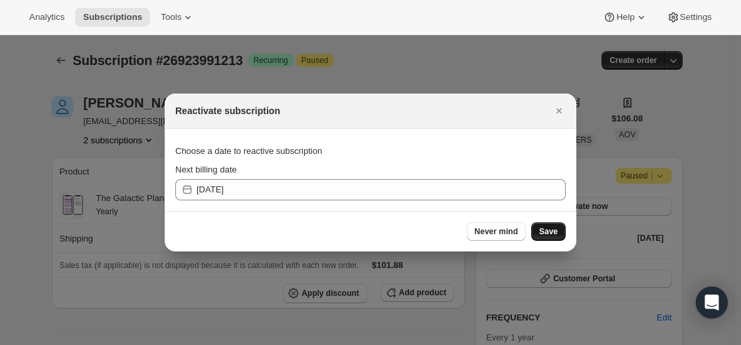
click at [554, 231] on span "Save" at bounding box center [548, 231] width 19 height 11
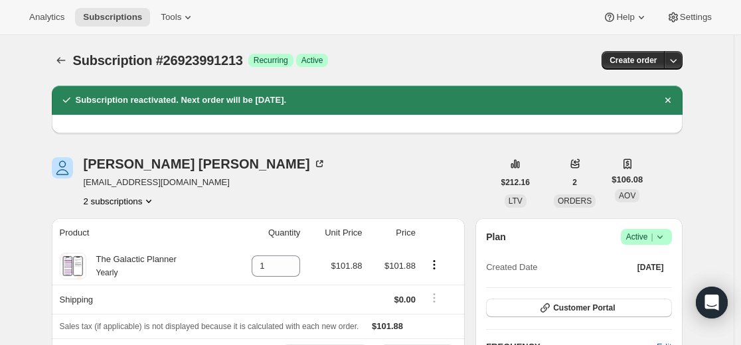
click at [155, 199] on icon "Product actions" at bounding box center [148, 201] width 13 height 13
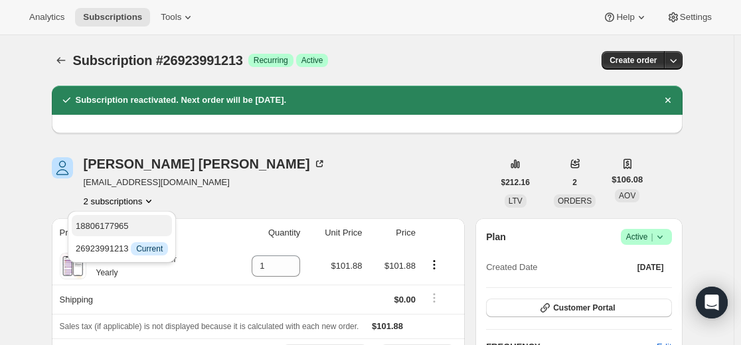
click at [146, 228] on span "18806177965" at bounding box center [122, 226] width 92 height 13
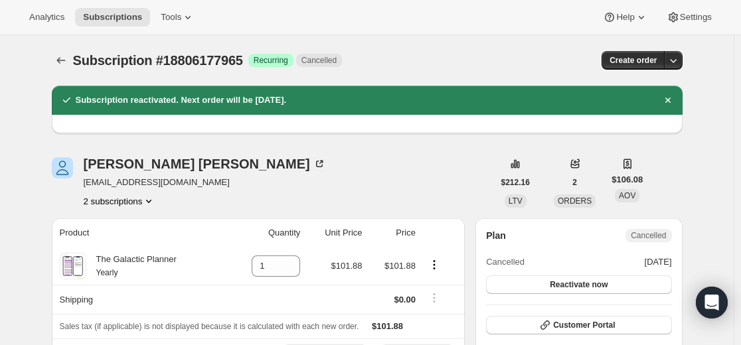
click at [155, 199] on icon "Product actions" at bounding box center [148, 201] width 13 height 13
click at [150, 245] on span "26923991213" at bounding box center [122, 248] width 92 height 13
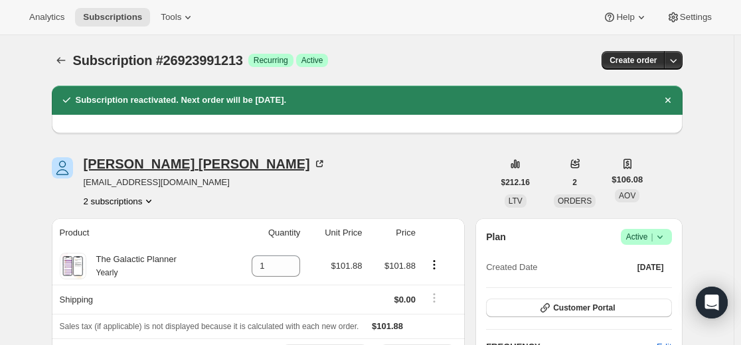
click at [157, 161] on div "[PERSON_NAME]" at bounding box center [205, 163] width 242 height 13
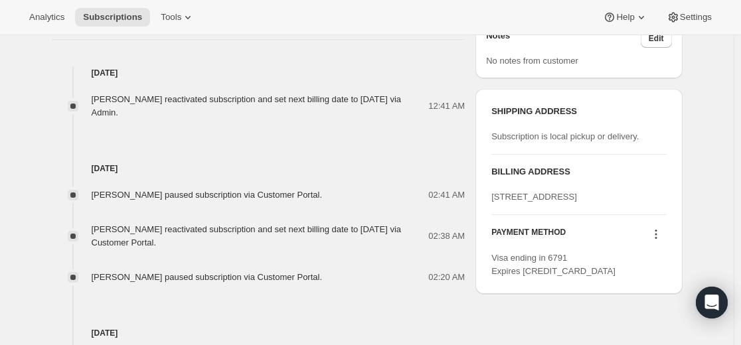
scroll to position [531, 0]
